Goal: Check status: Check status

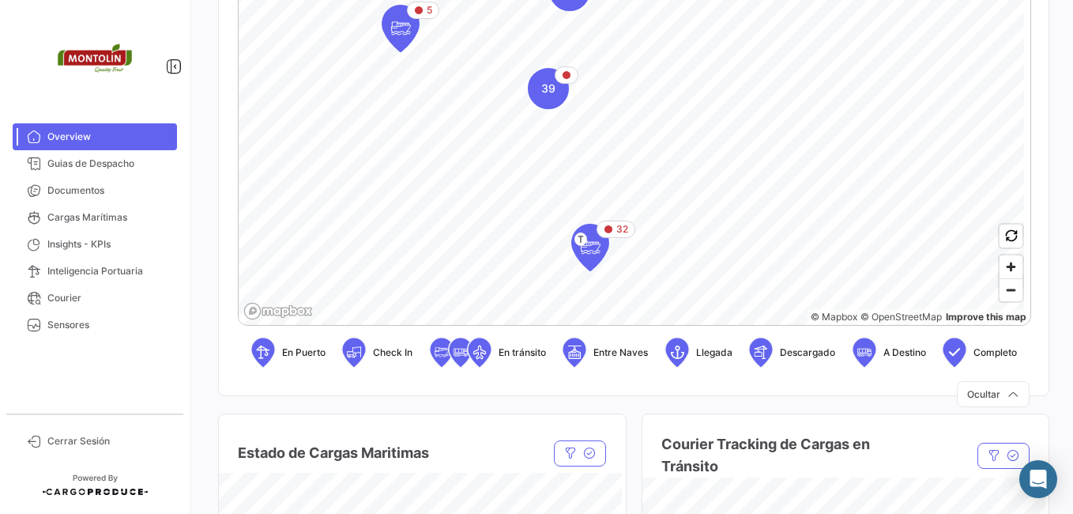
scroll to position [474, 0]
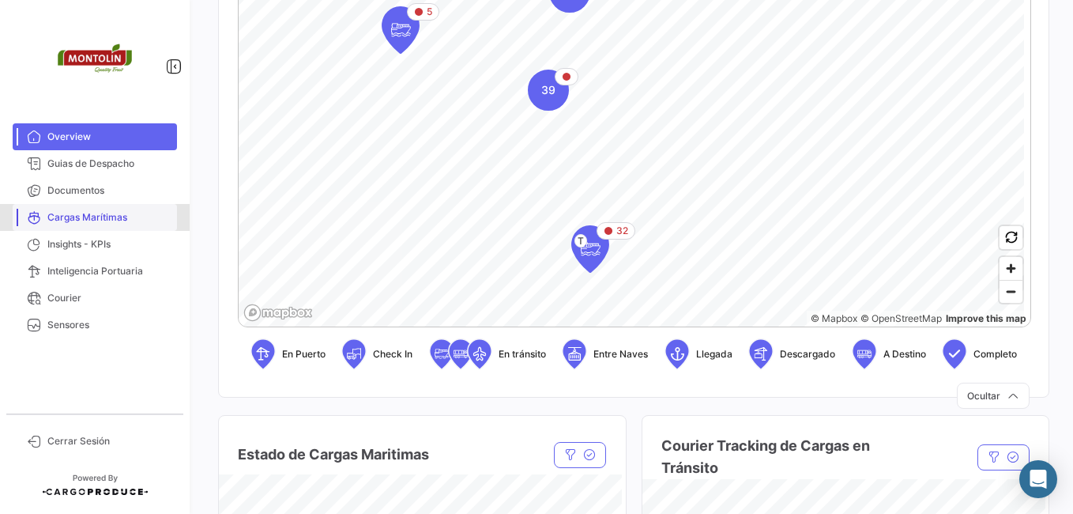
click at [70, 213] on span "Cargas Marítimas" at bounding box center [108, 217] width 123 height 14
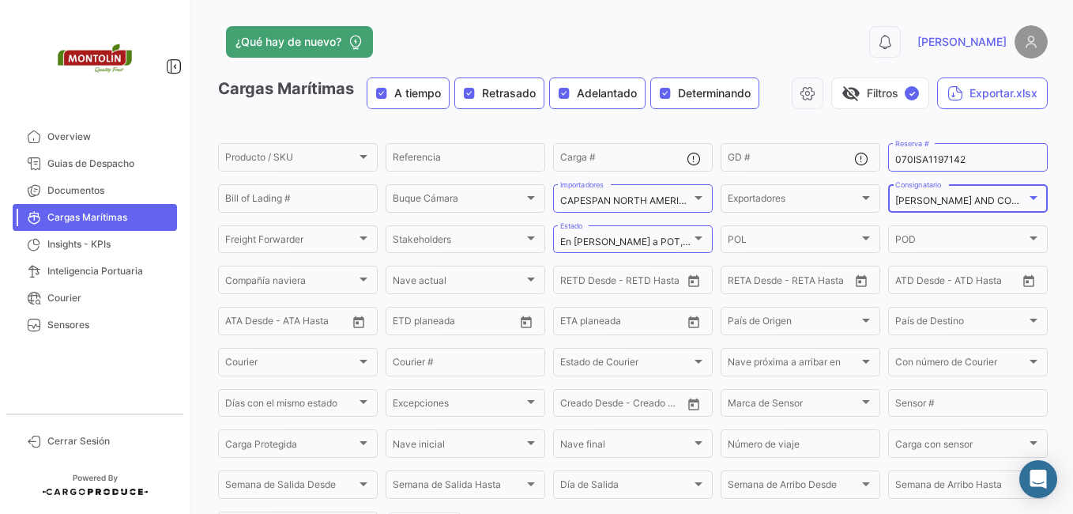
click at [1001, 204] on mat-select-trigger "[PERSON_NAME] AND COMPANY I LLC." at bounding box center [984, 200] width 178 height 12
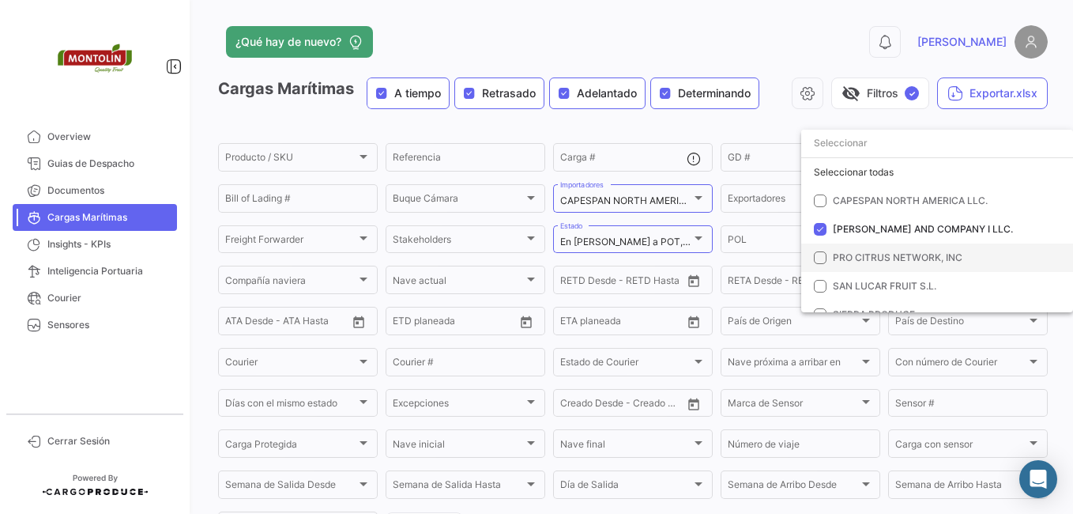
scroll to position [17, 0]
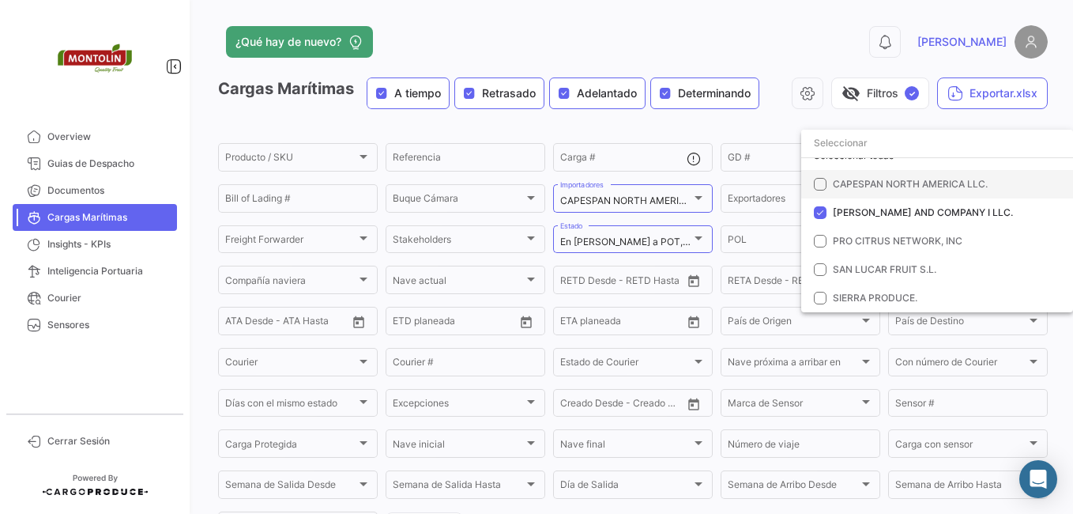
click at [821, 184] on mat-pseudo-checkbox at bounding box center [820, 184] width 13 height 13
click at [846, 31] on div at bounding box center [536, 257] width 1073 height 514
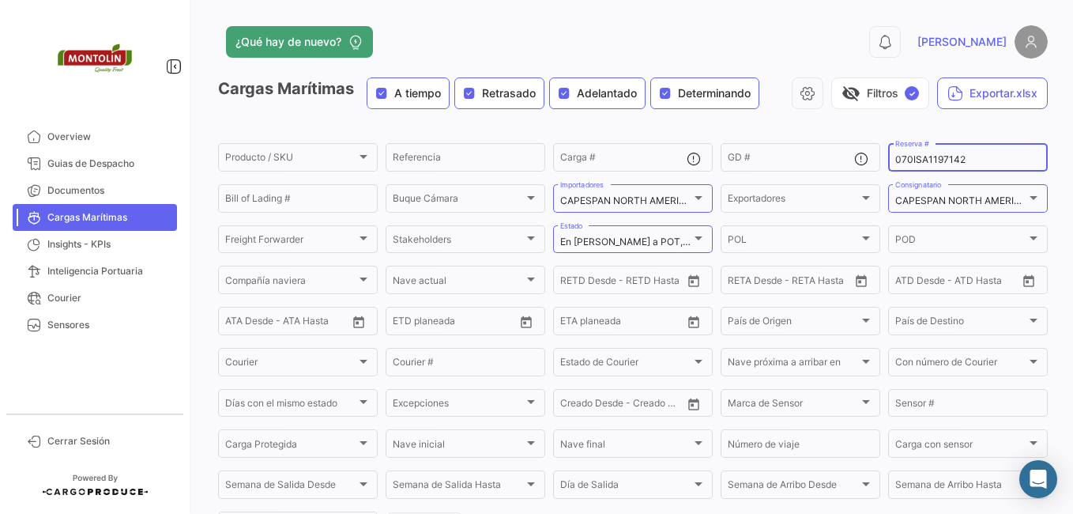
drag, startPoint x: 971, startPoint y: 160, endPoint x: 894, endPoint y: 151, distance: 78.0
click at [0, 0] on div "Producto / SKU Producto / SKU Referencia Carga # GD # 070ISA1197142 Reserva # B…" at bounding box center [0, 0] width 0 height 0
click at [845, 40] on div "0 [PERSON_NAME]" at bounding box center [862, 41] width 374 height 33
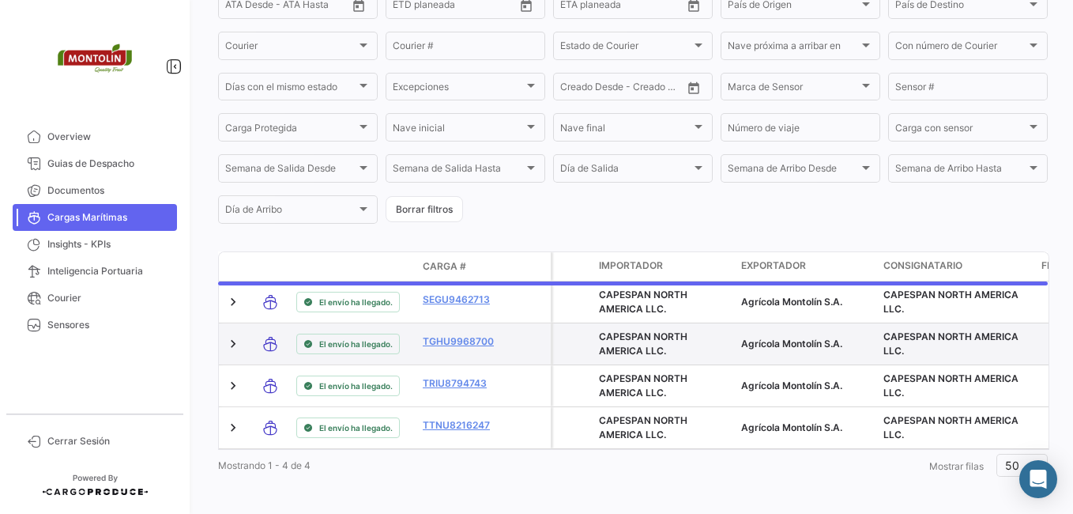
scroll to position [333, 0]
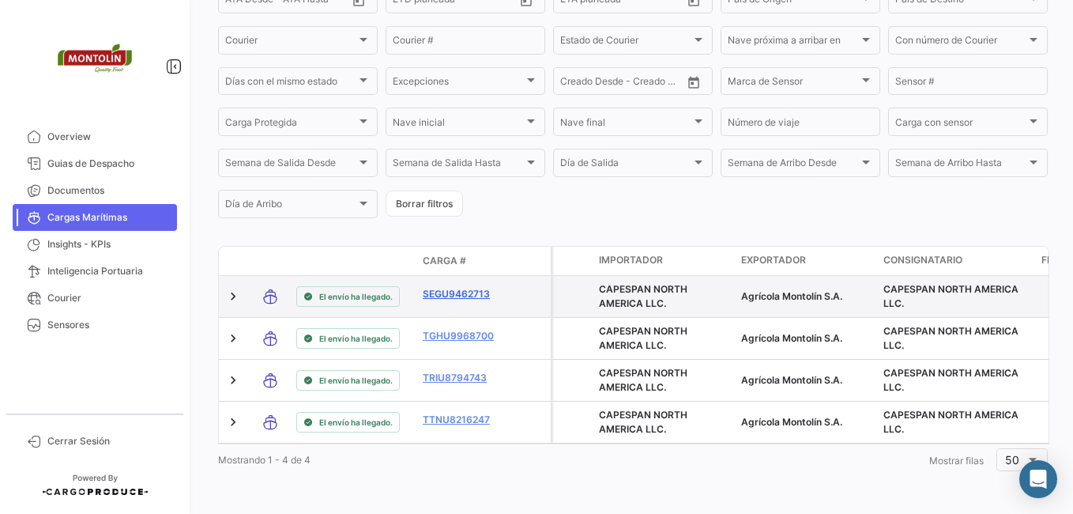
click at [456, 287] on link "SEGU9462713" at bounding box center [464, 294] width 82 height 14
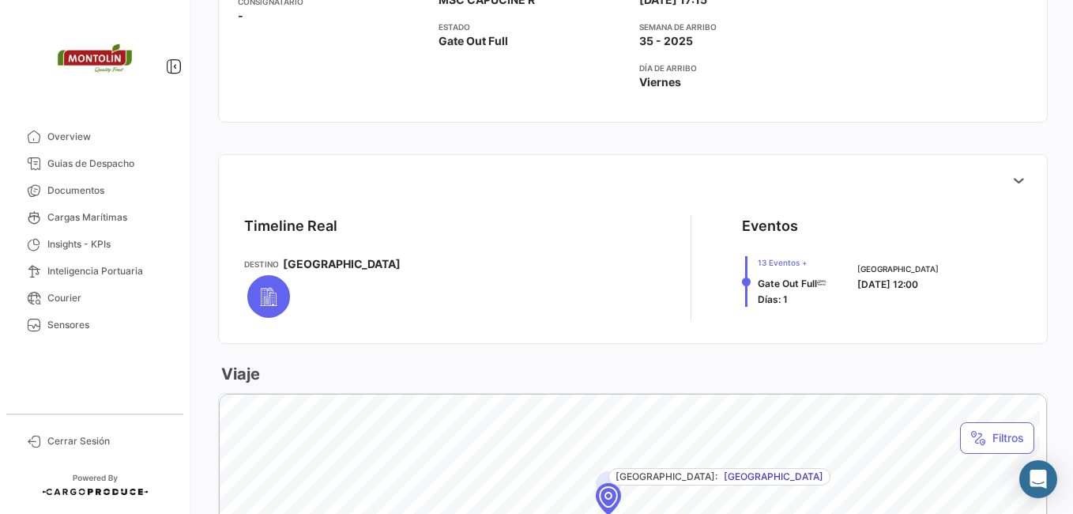
scroll to position [474, 0]
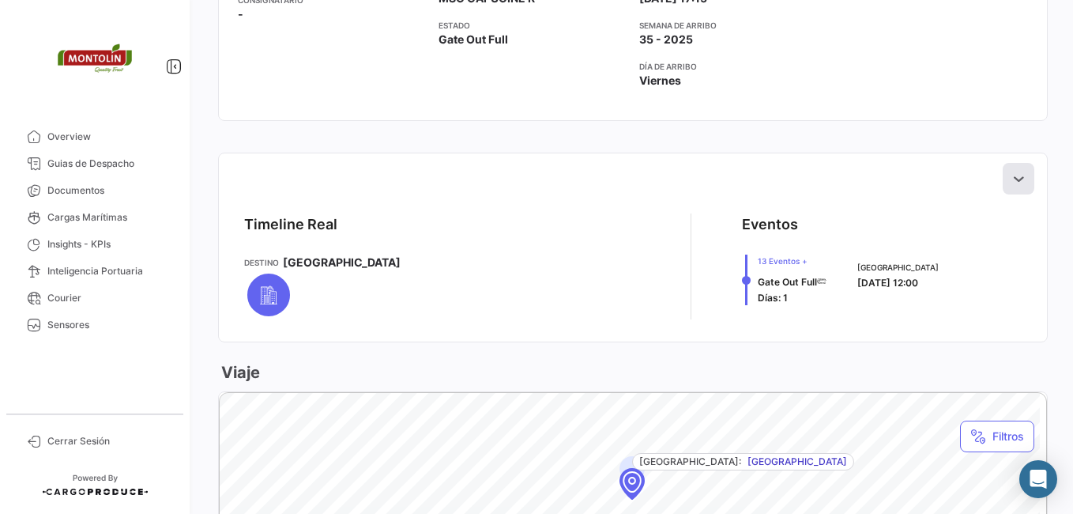
click at [1019, 179] on button at bounding box center [1019, 179] width 32 height 32
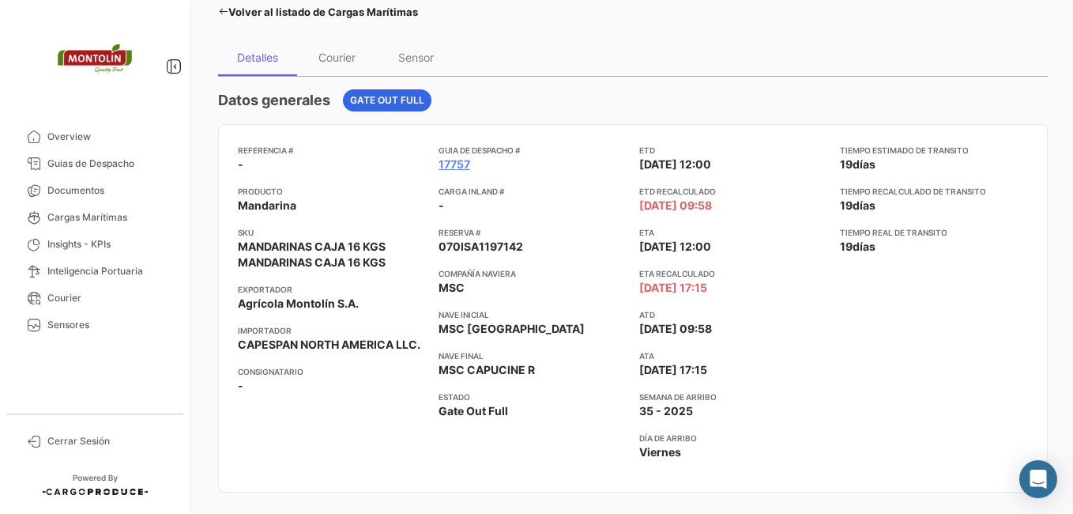
scroll to position [79, 0]
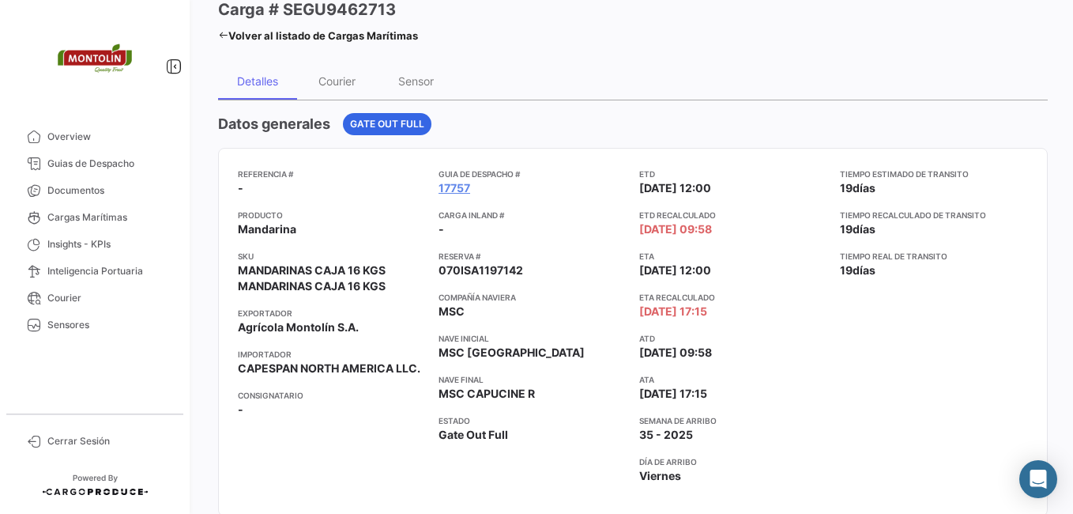
click at [225, 28] on link "Volver al listado de Cargas Marítimas" at bounding box center [318, 35] width 200 height 22
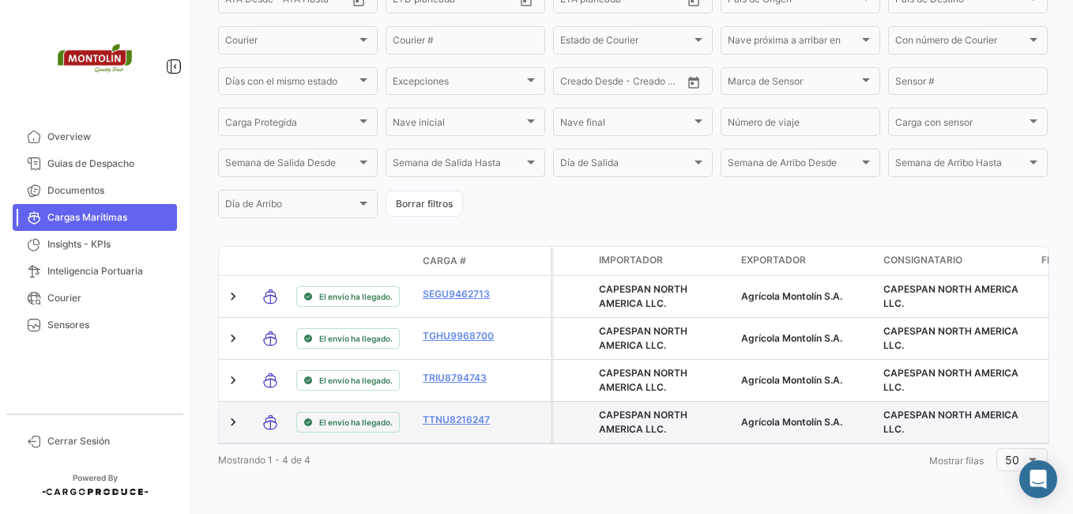
scroll to position [333, 0]
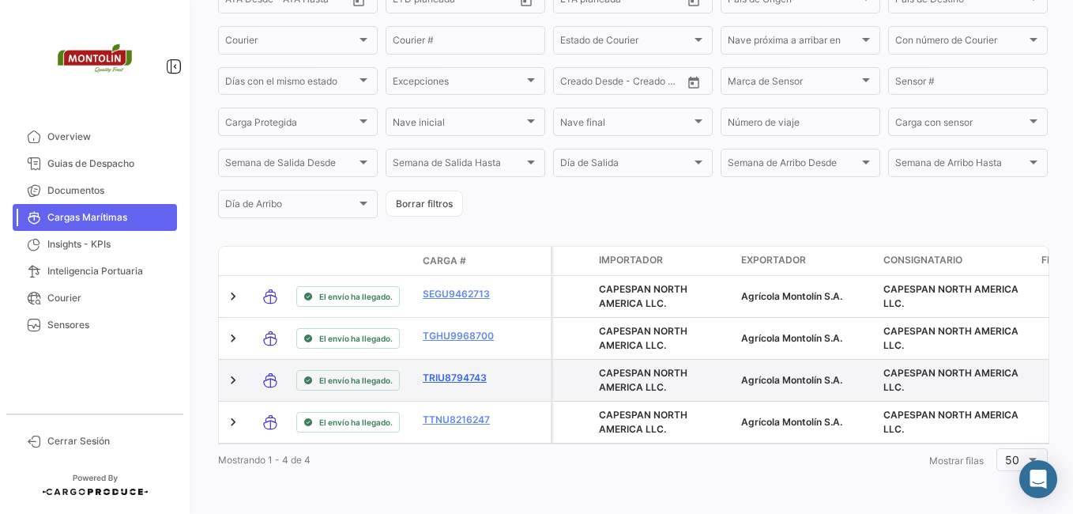
click at [457, 371] on link "TRIU8794743" at bounding box center [464, 378] width 82 height 14
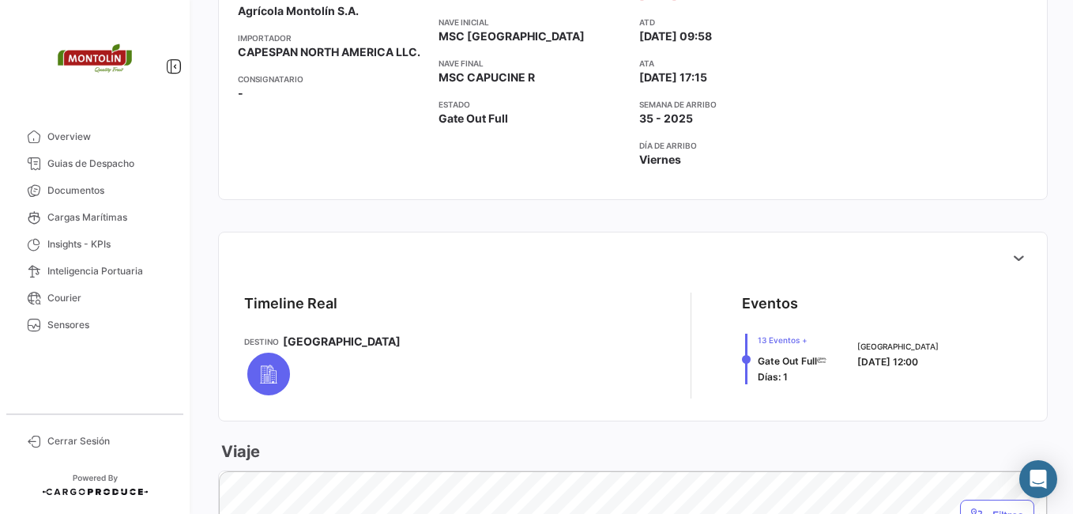
scroll to position [553, 0]
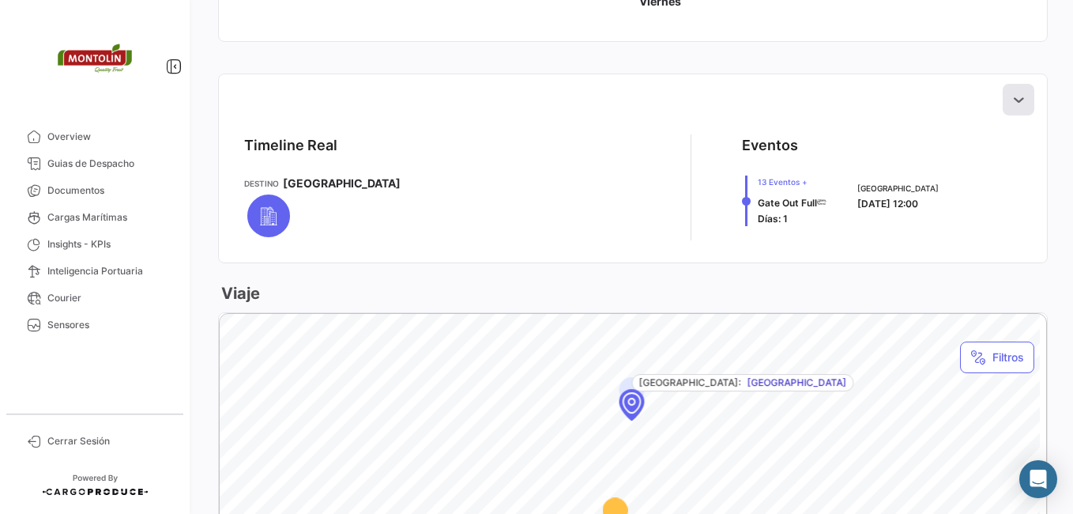
click at [1011, 96] on icon at bounding box center [1019, 100] width 16 height 16
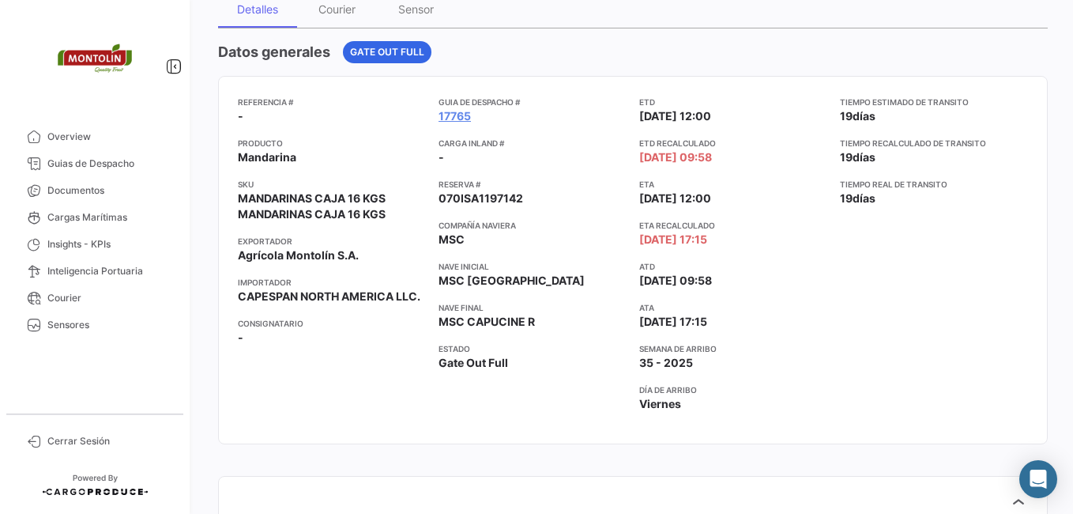
scroll to position [0, 0]
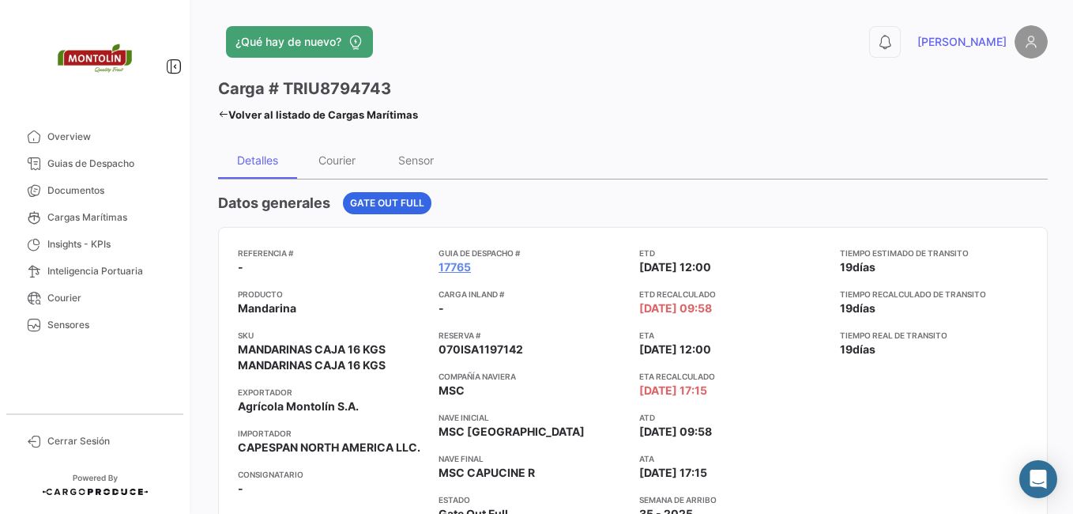
click at [220, 112] on icon at bounding box center [223, 114] width 10 height 10
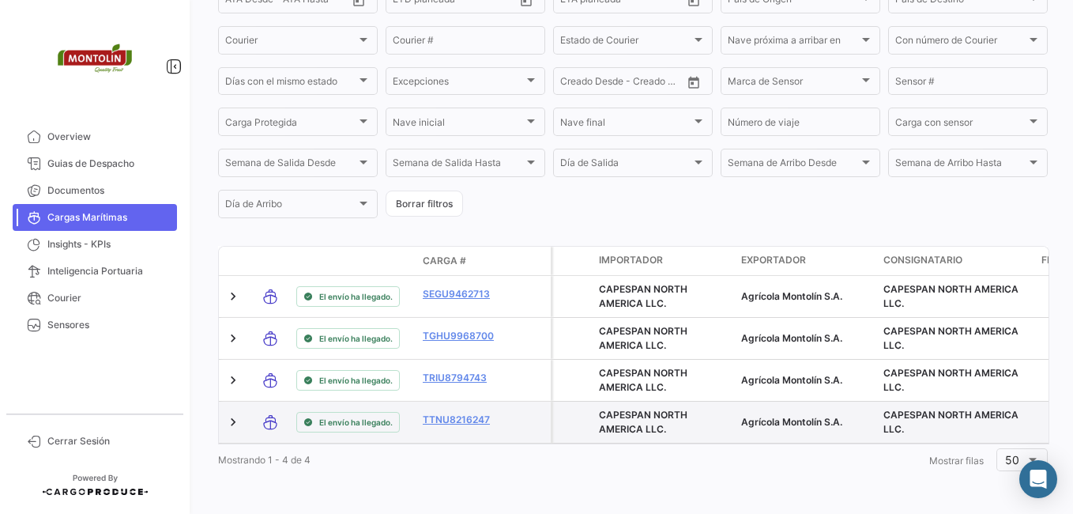
scroll to position [333, 0]
click at [469, 413] on link "TTNU8216247" at bounding box center [464, 420] width 82 height 14
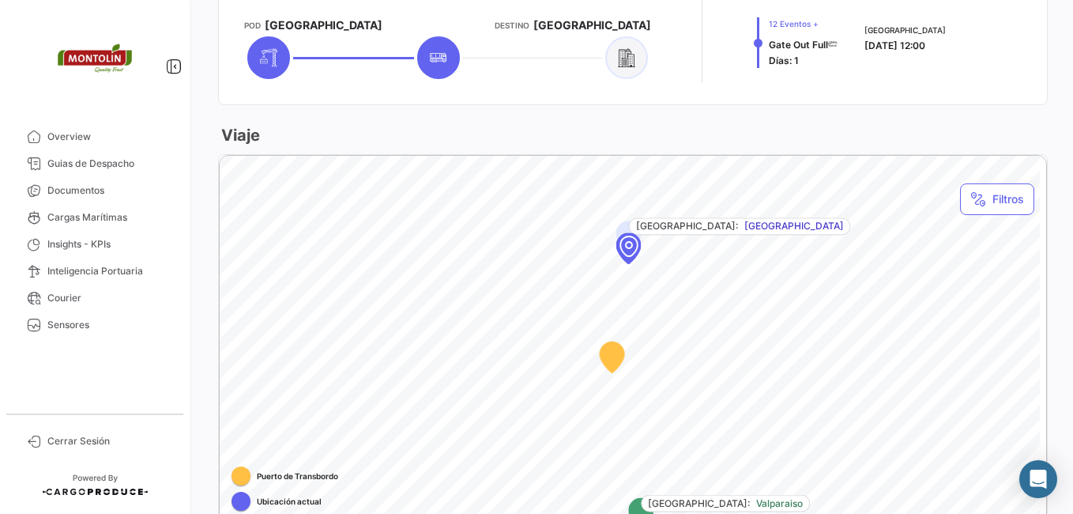
scroll to position [632, 0]
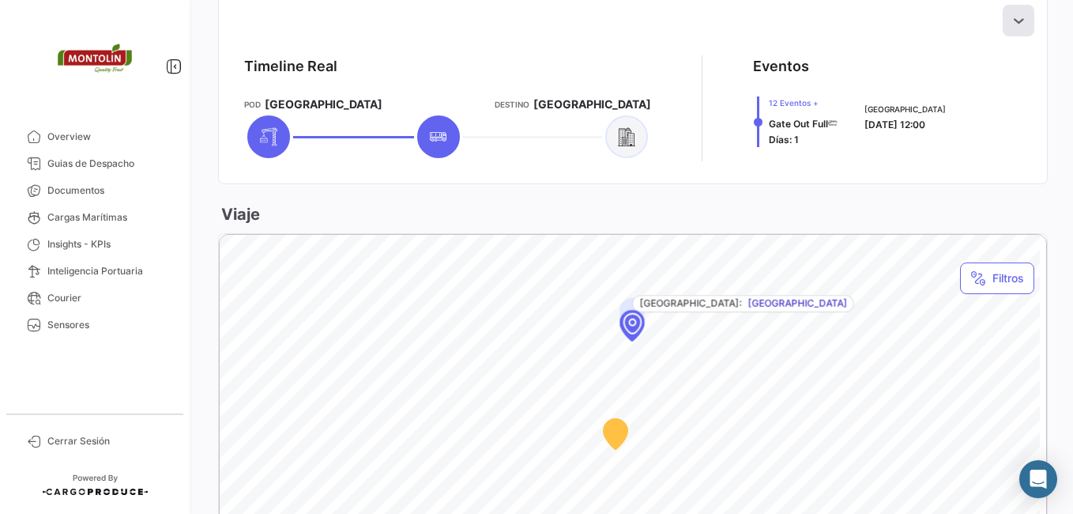
click at [1011, 24] on icon at bounding box center [1019, 21] width 16 height 16
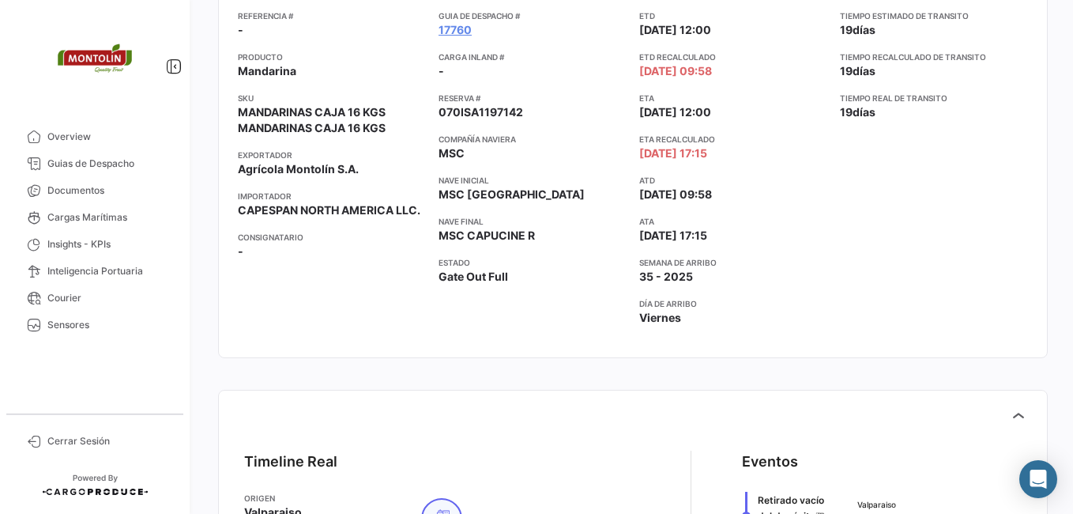
scroll to position [0, 0]
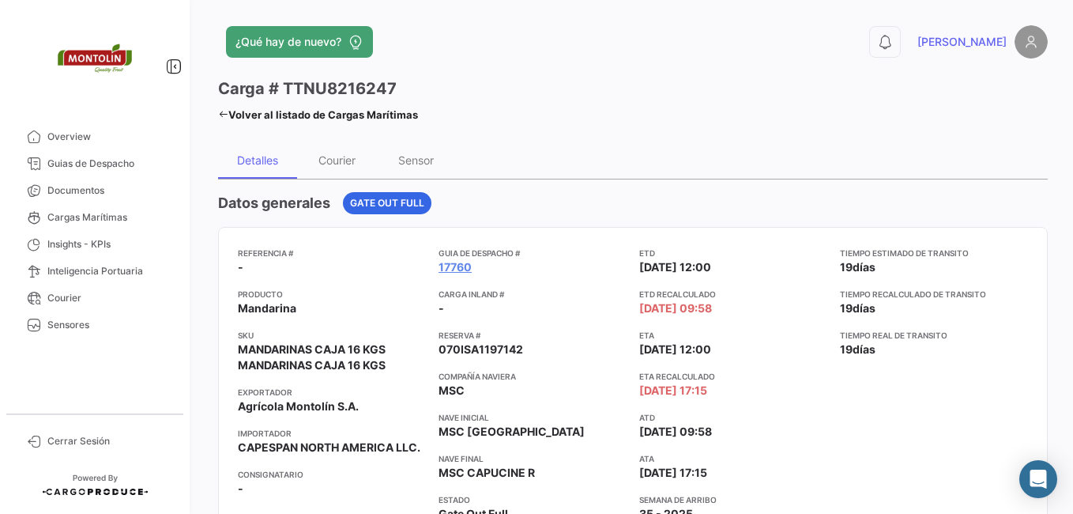
click at [221, 116] on icon at bounding box center [223, 114] width 10 height 10
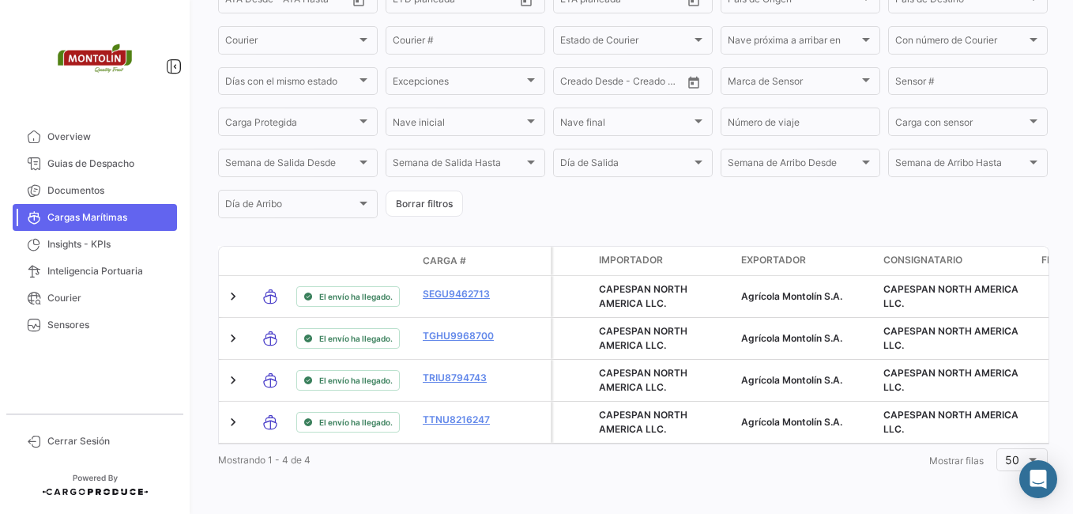
scroll to position [333, 0]
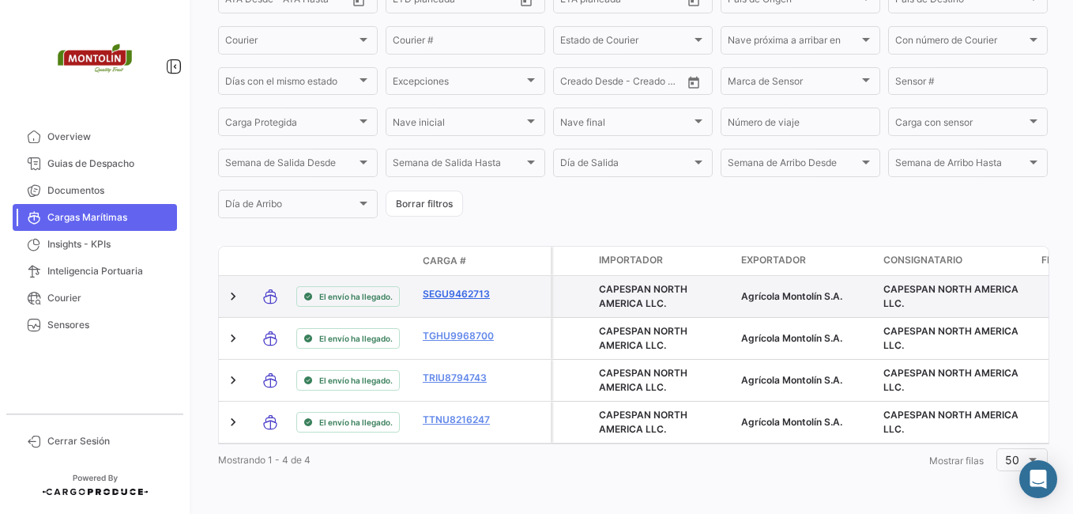
click at [466, 287] on link "SEGU9462713" at bounding box center [464, 294] width 82 height 14
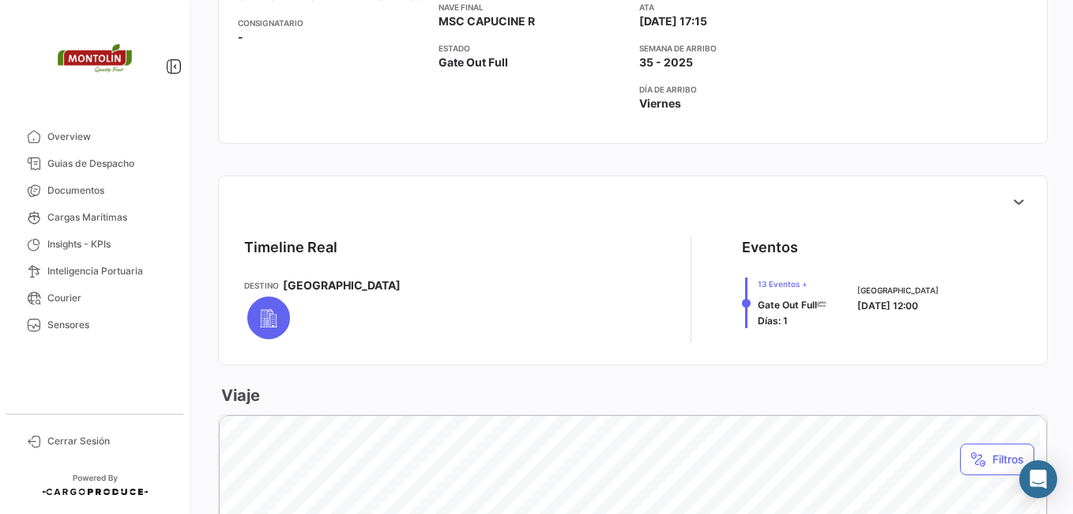
scroll to position [474, 0]
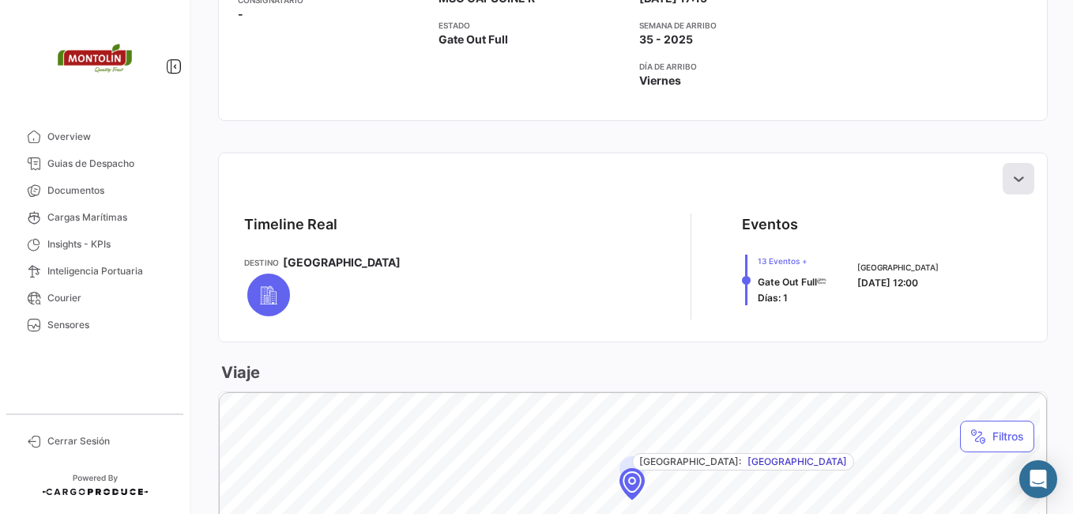
click at [1011, 177] on icon at bounding box center [1019, 179] width 16 height 16
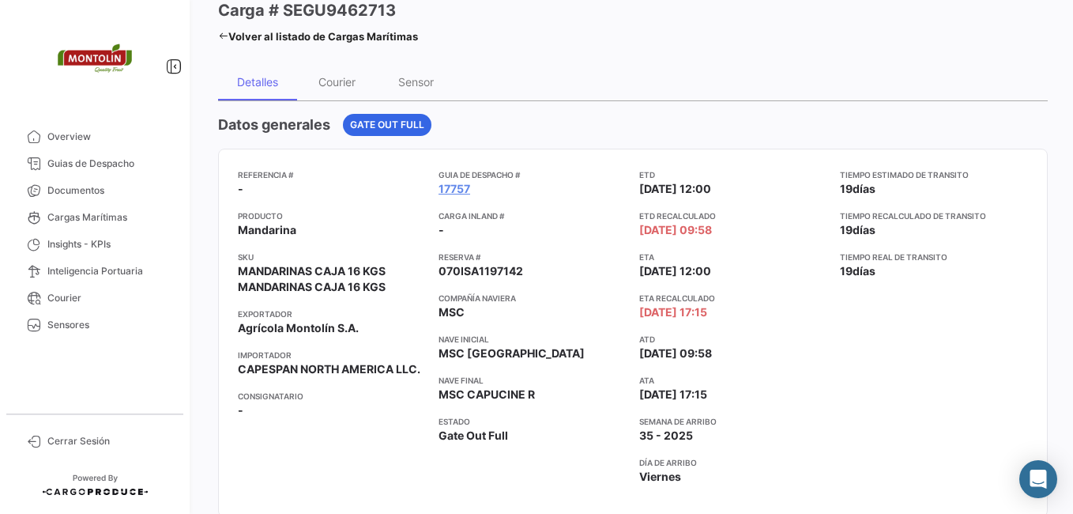
scroll to position [0, 0]
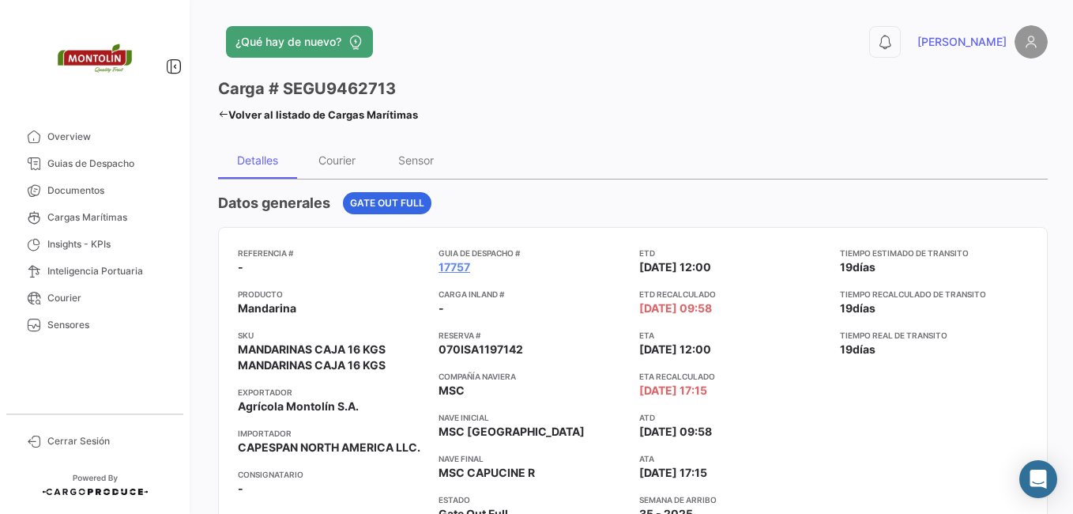
click at [227, 115] on icon at bounding box center [223, 114] width 10 height 10
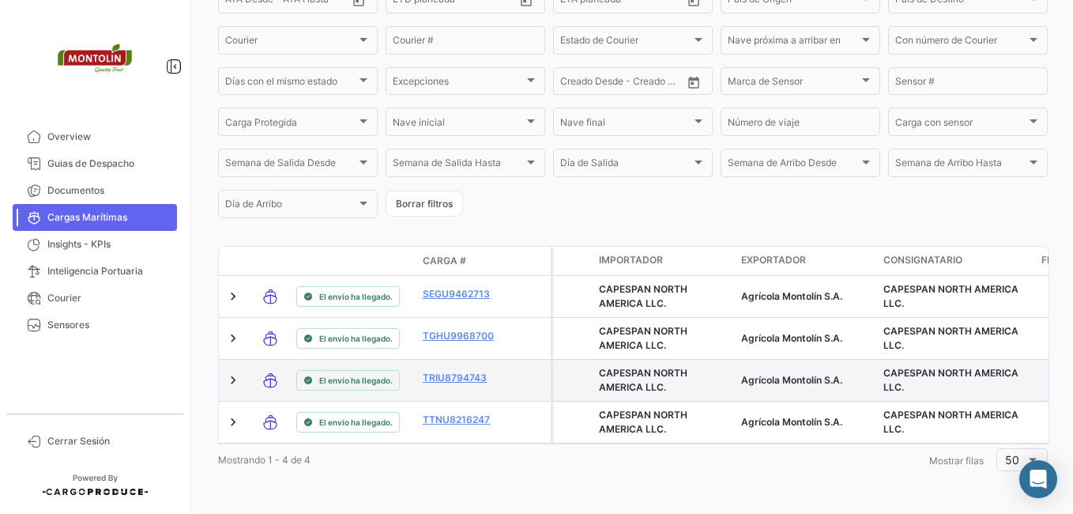
scroll to position [333, 0]
click at [457, 371] on link "TRIU8794743" at bounding box center [464, 378] width 82 height 14
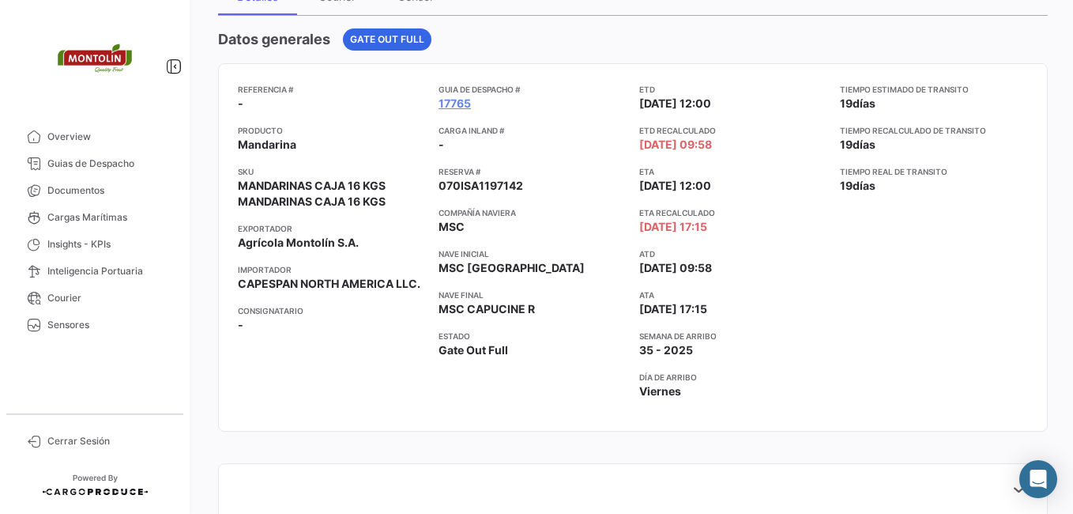
scroll to position [395, 0]
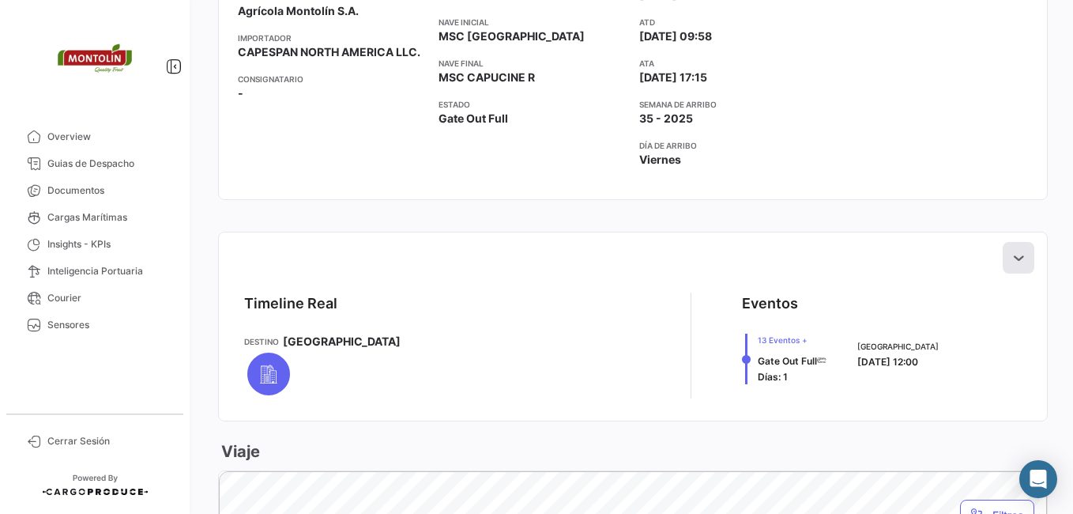
click at [1012, 254] on icon at bounding box center [1019, 258] width 16 height 16
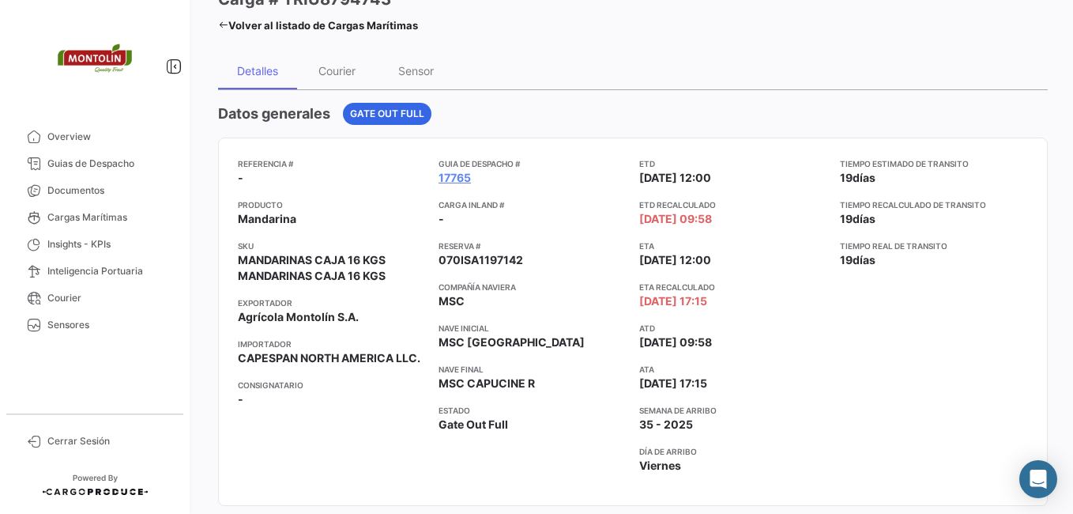
scroll to position [0, 0]
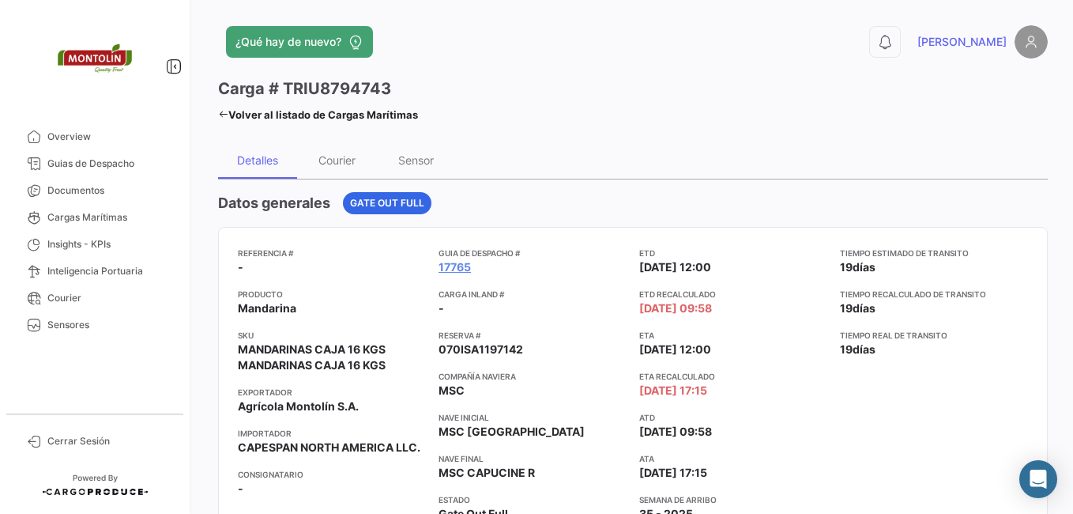
click at [227, 115] on icon at bounding box center [223, 114] width 10 height 10
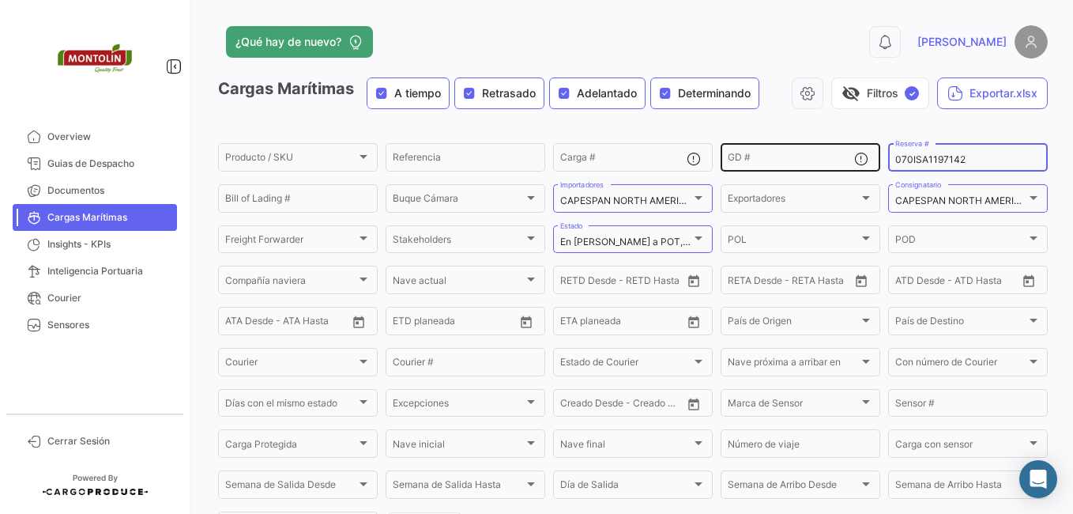
drag, startPoint x: 973, startPoint y: 156, endPoint x: 797, endPoint y: 158, distance: 176.2
click at [0, 0] on div "Producto / SKU Producto / SKU Referencia Carga # GD # 070ISA1197142 Reserva # B…" at bounding box center [0, 0] width 0 height 0
paste input "SNG9199191"
type input "SNG9199191"
click at [823, 119] on div "Cargas Marítimas A tiempo Retrasado Adelantado Determinando visibility_off Filt…" at bounding box center [633, 99] width 830 height 44
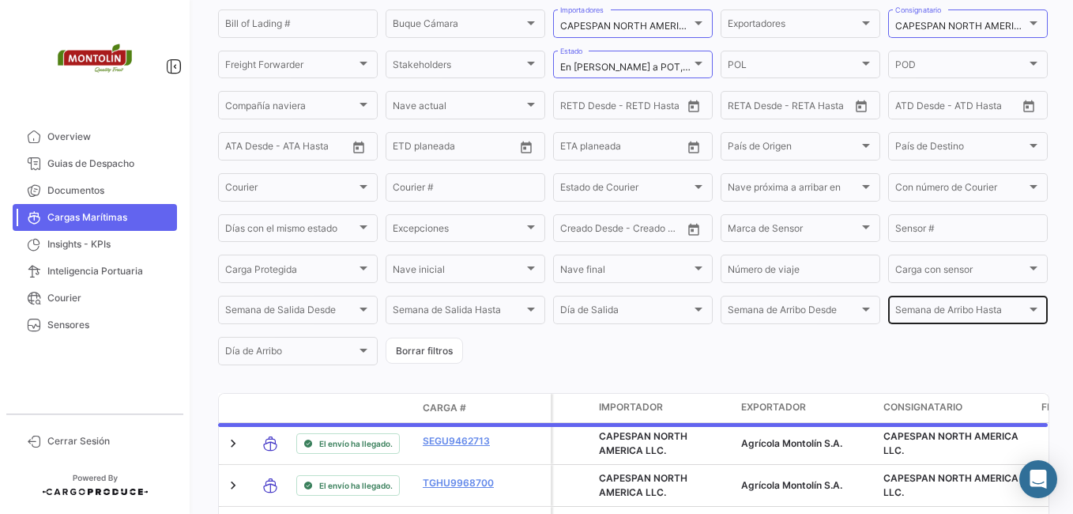
scroll to position [250, 0]
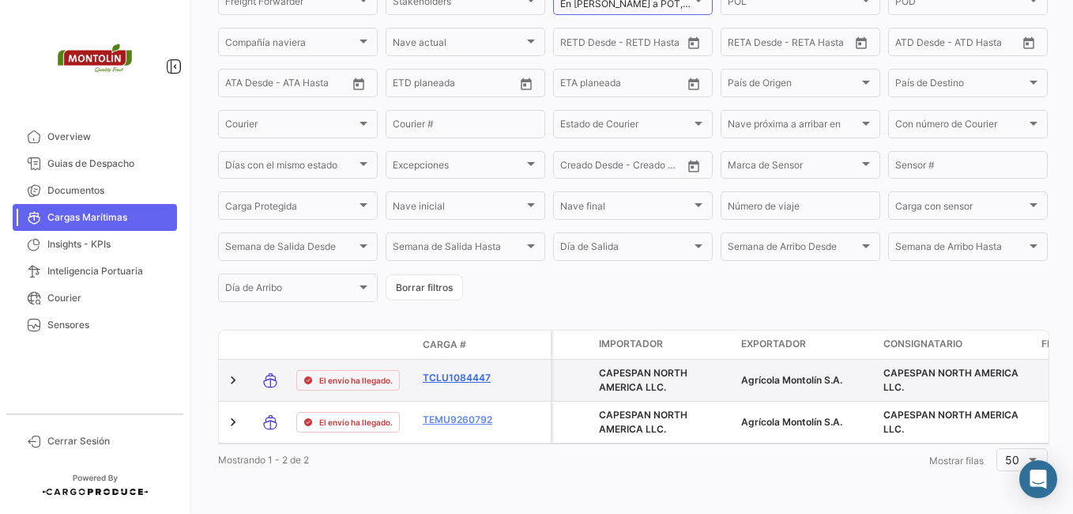
click at [459, 371] on link "TCLU1084447" at bounding box center [464, 378] width 82 height 14
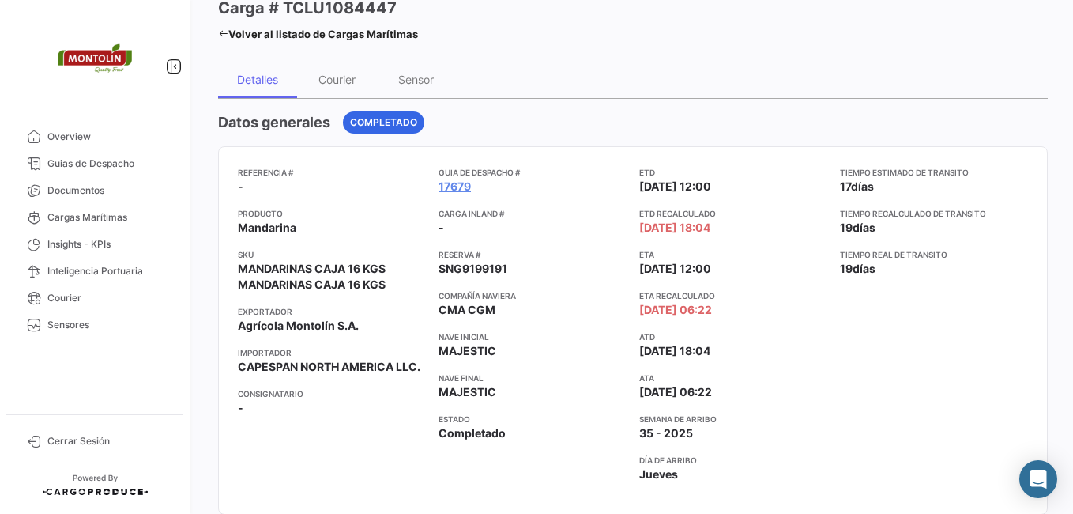
scroll to position [395, 0]
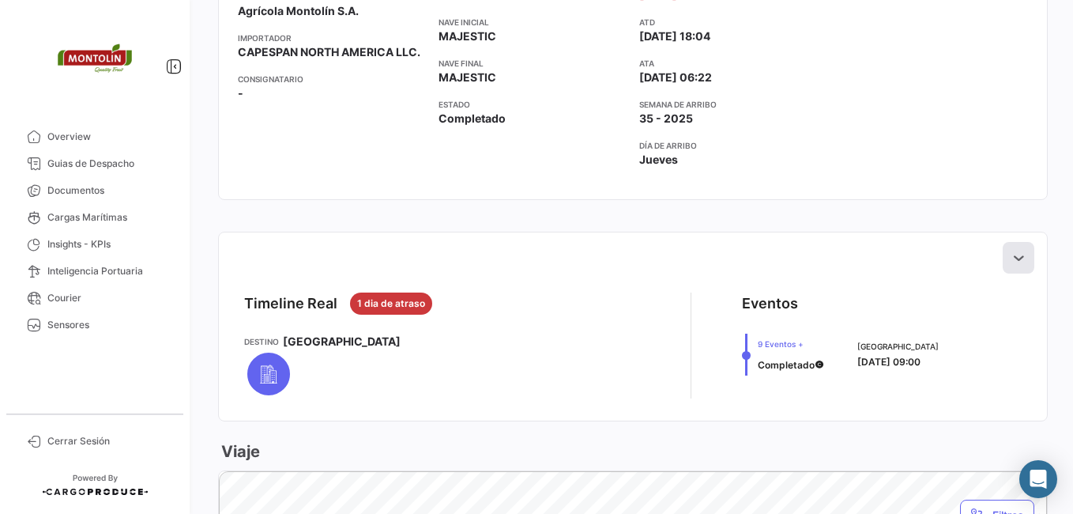
click at [1003, 253] on button at bounding box center [1019, 258] width 32 height 32
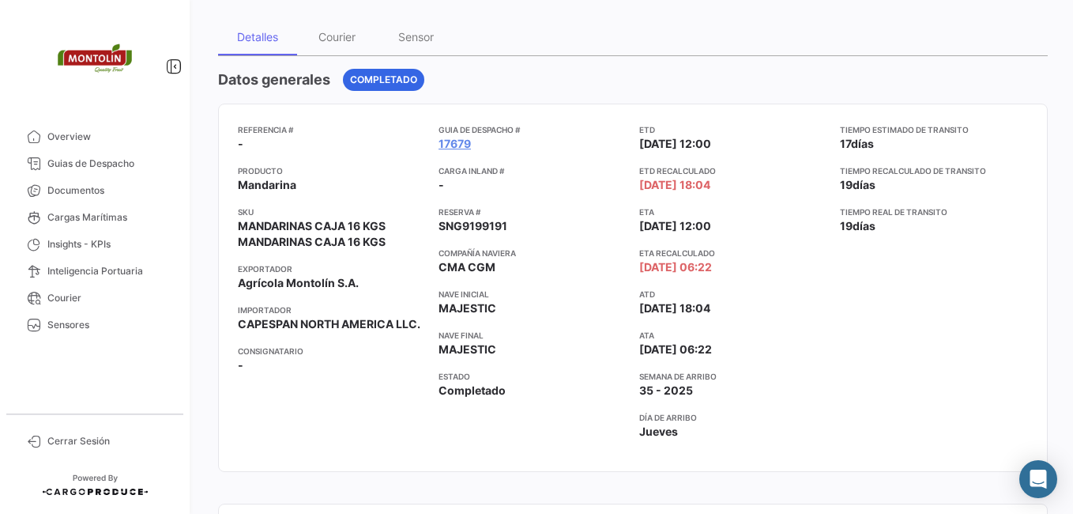
scroll to position [79, 0]
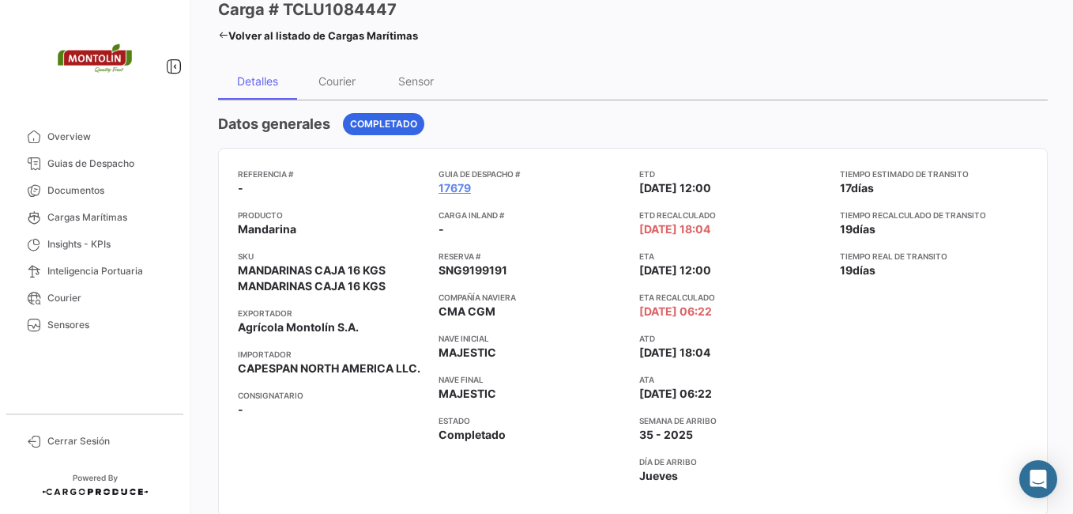
click at [221, 31] on icon at bounding box center [223, 35] width 10 height 10
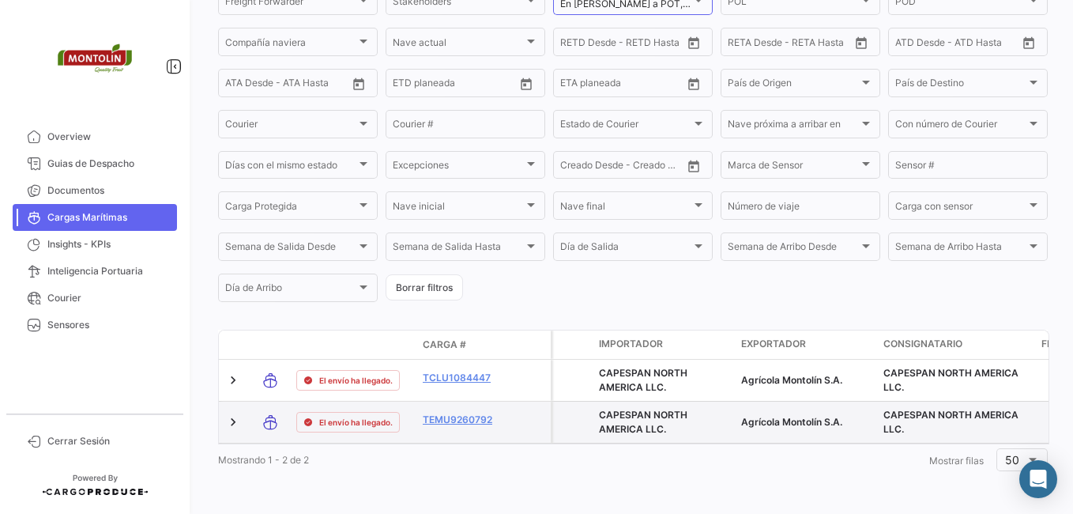
scroll to position [250, 0]
click at [480, 416] on div "TEMU9260792" at bounding box center [464, 422] width 82 height 18
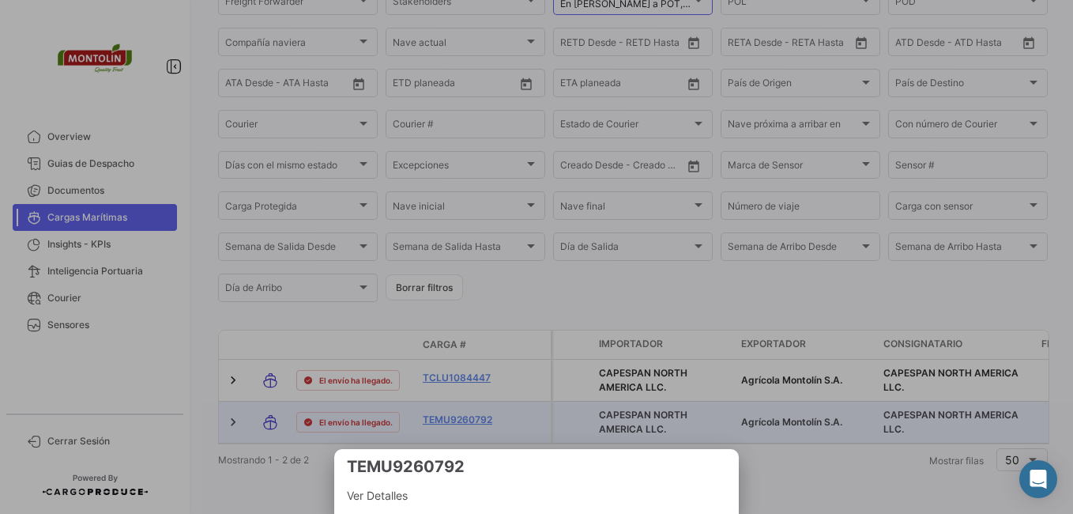
click at [480, 410] on div at bounding box center [536, 257] width 1073 height 514
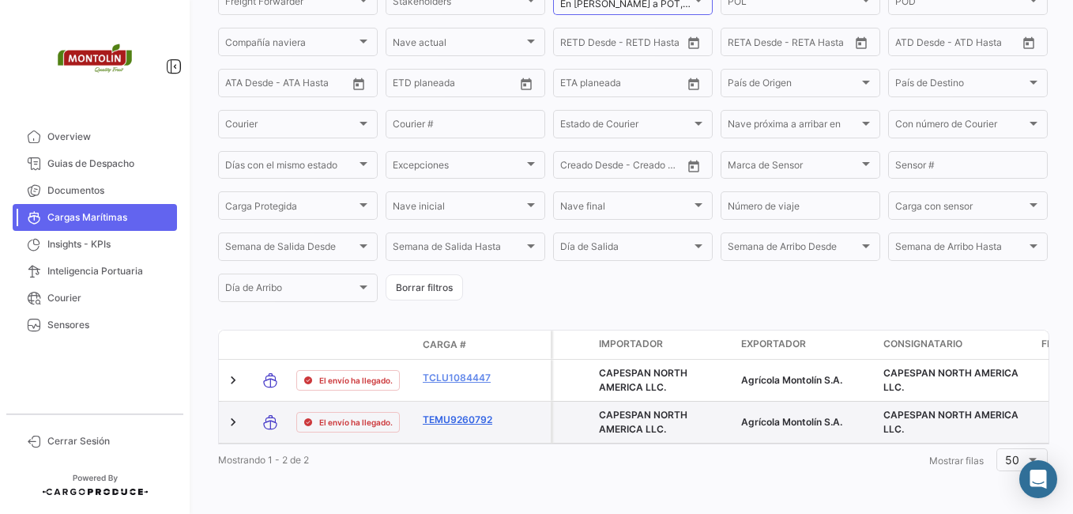
click at [484, 413] on link "TEMU9260792" at bounding box center [464, 420] width 82 height 14
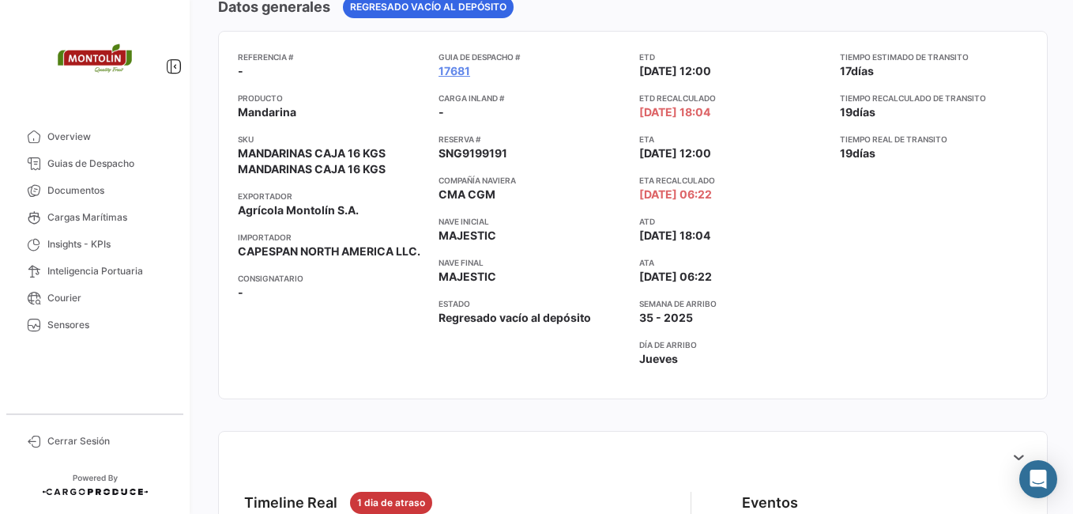
scroll to position [395, 0]
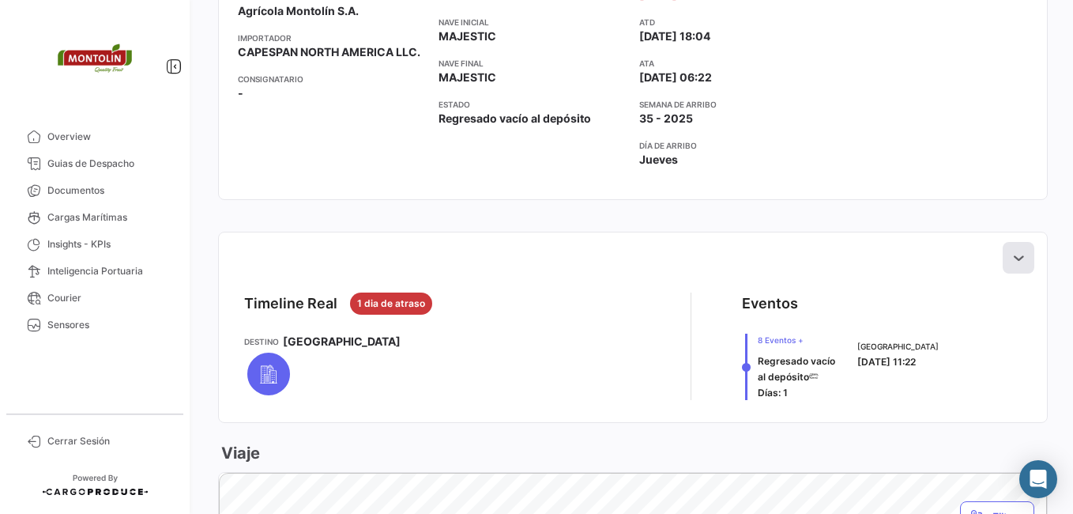
click at [1011, 262] on icon at bounding box center [1019, 258] width 16 height 16
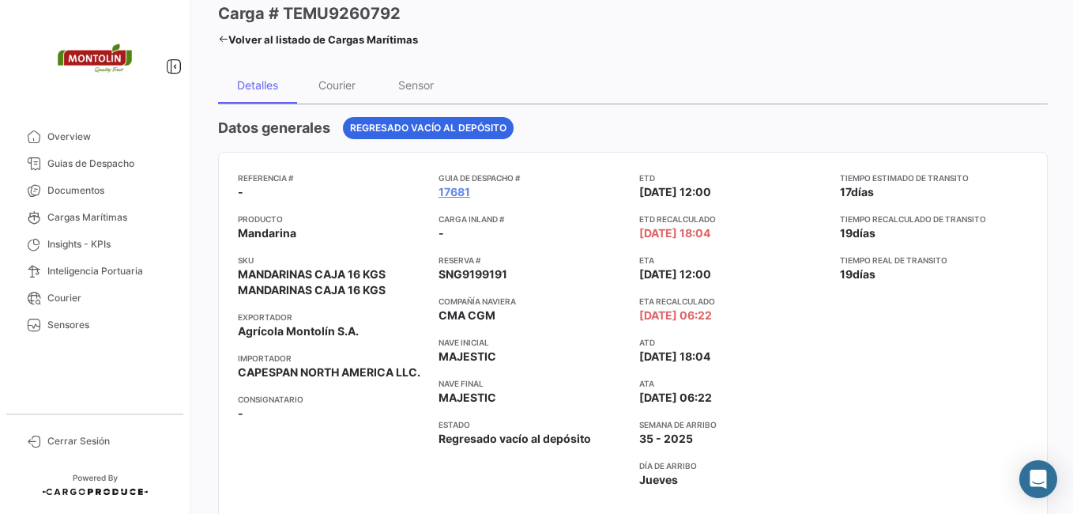
scroll to position [0, 0]
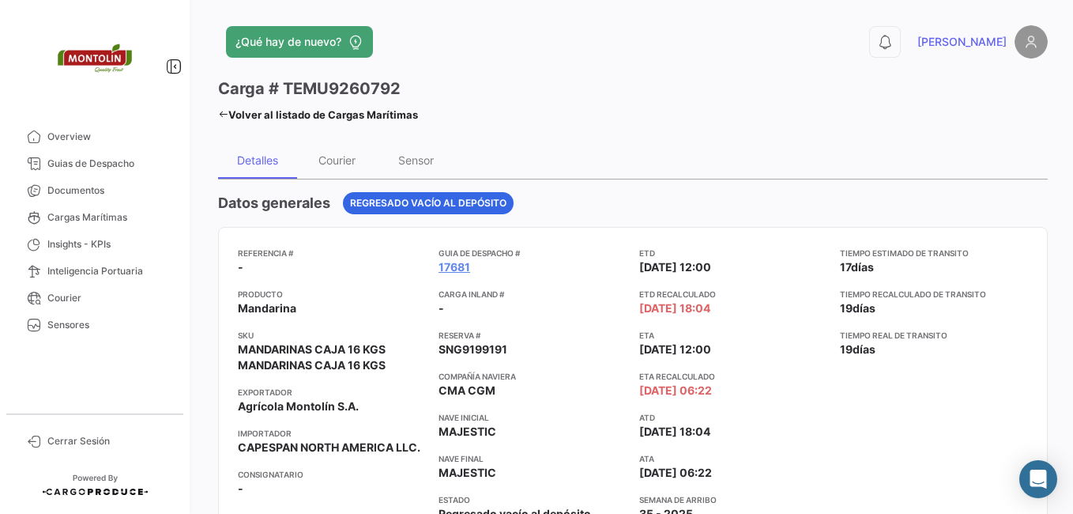
click at [218, 111] on icon at bounding box center [223, 114] width 10 height 10
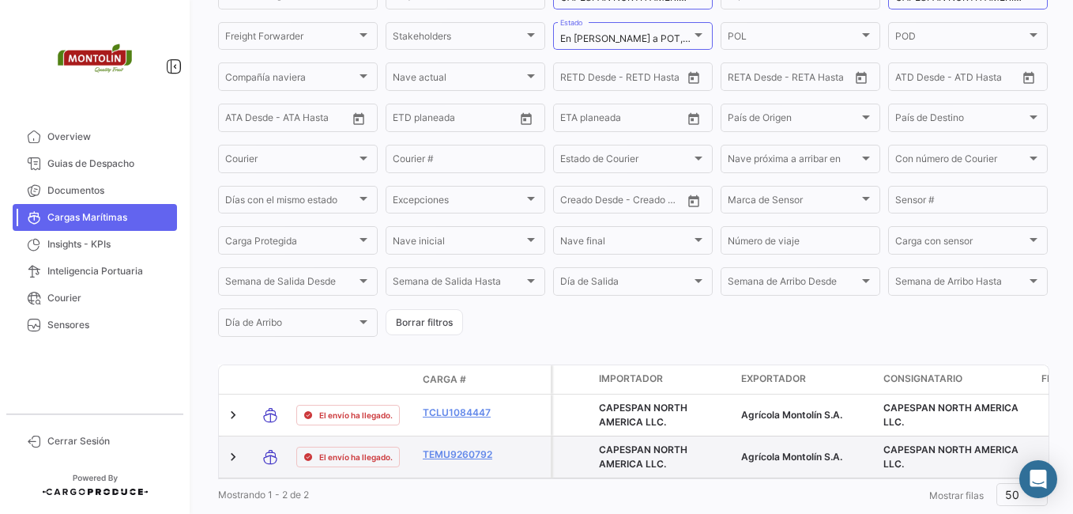
scroll to position [250, 0]
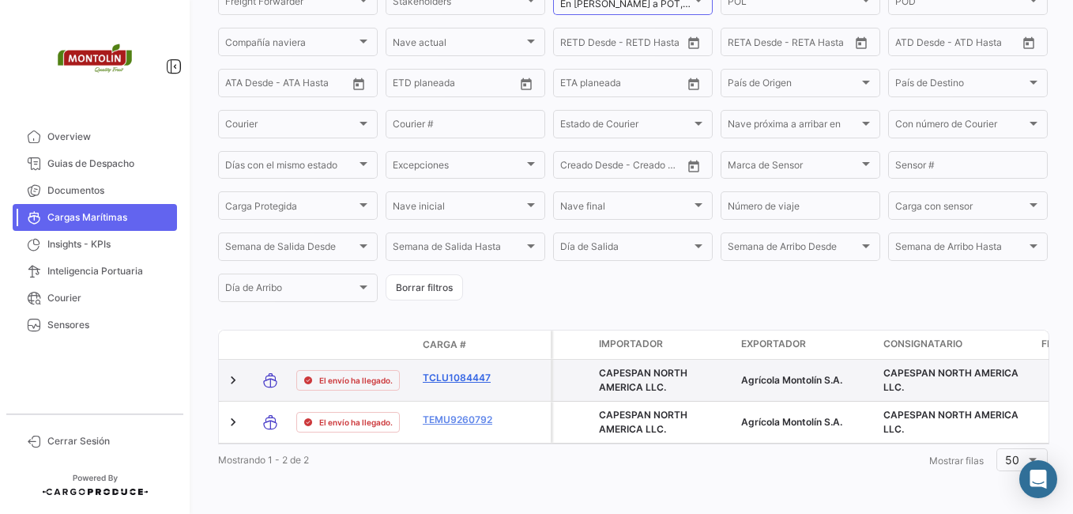
click at [469, 371] on link "TCLU1084447" at bounding box center [464, 378] width 82 height 14
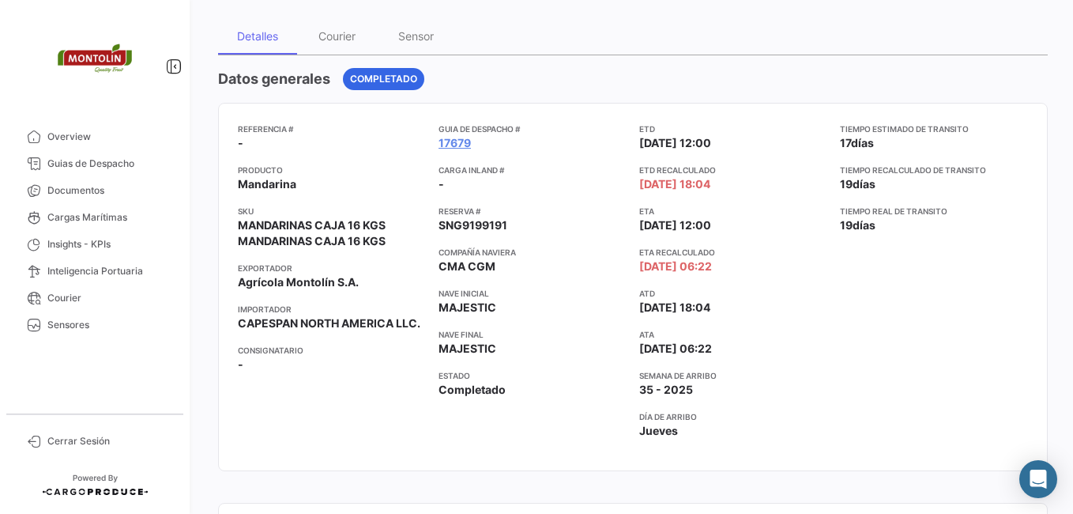
scroll to position [395, 0]
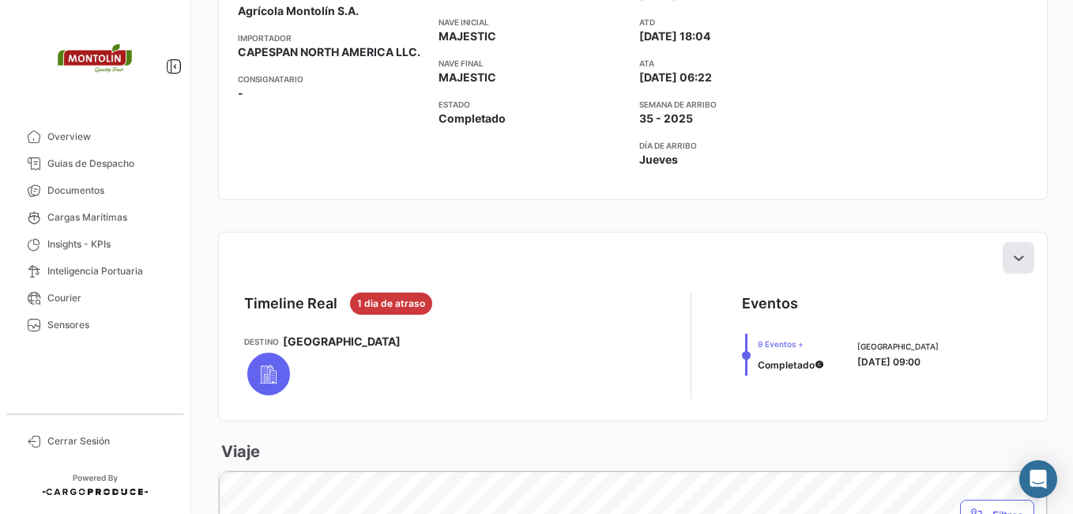
click at [1011, 264] on icon at bounding box center [1019, 258] width 16 height 16
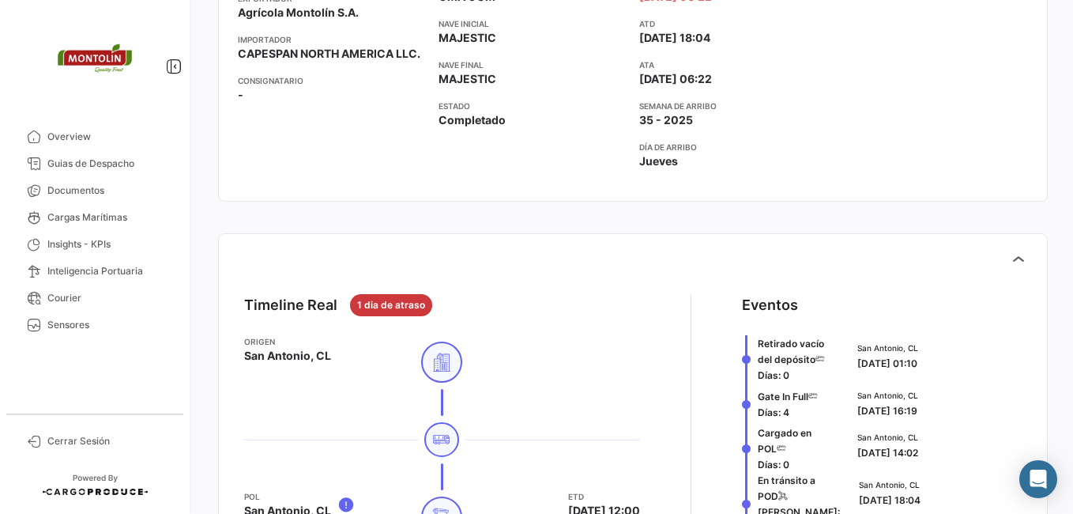
scroll to position [158, 0]
